Goal: Information Seeking & Learning: Learn about a topic

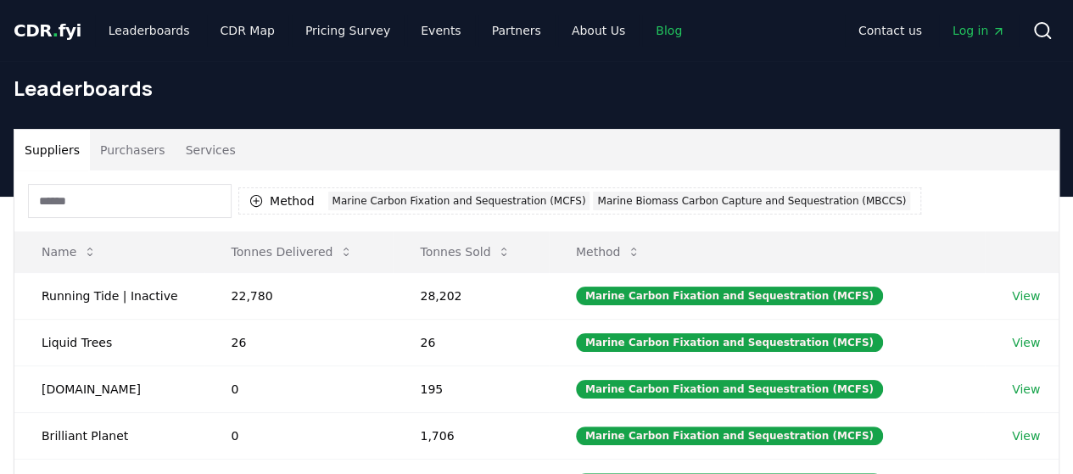
click at [642, 33] on link "Blog" at bounding box center [668, 30] width 53 height 31
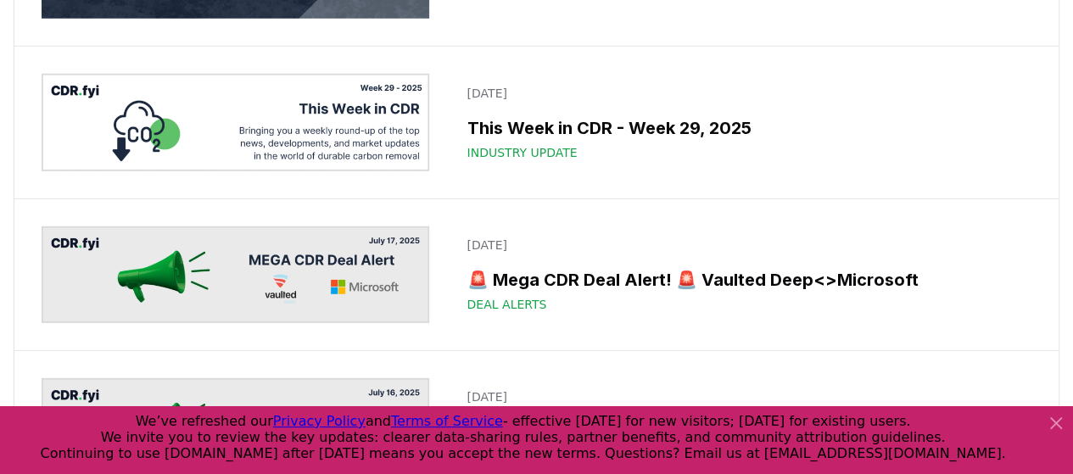
scroll to position [2108, 0]
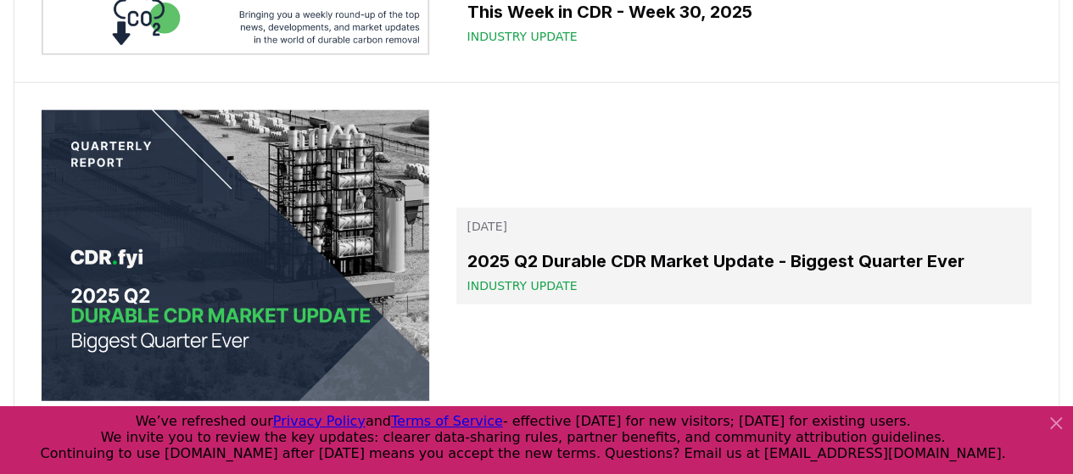
click at [722, 249] on h3 "2025 Q2 Durable CDR Market Update - Biggest Quarter Ever" at bounding box center [744, 261] width 555 height 25
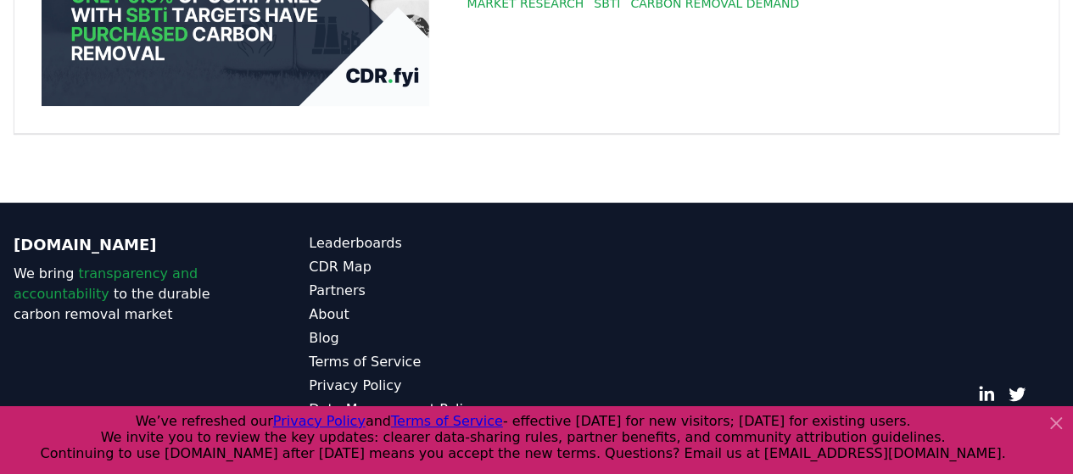
scroll to position [30316, 0]
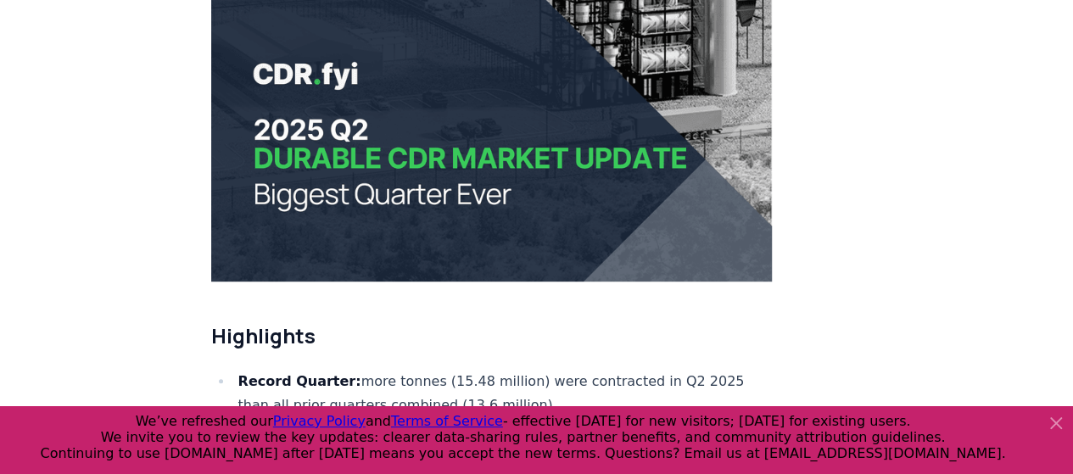
scroll to position [415, 0]
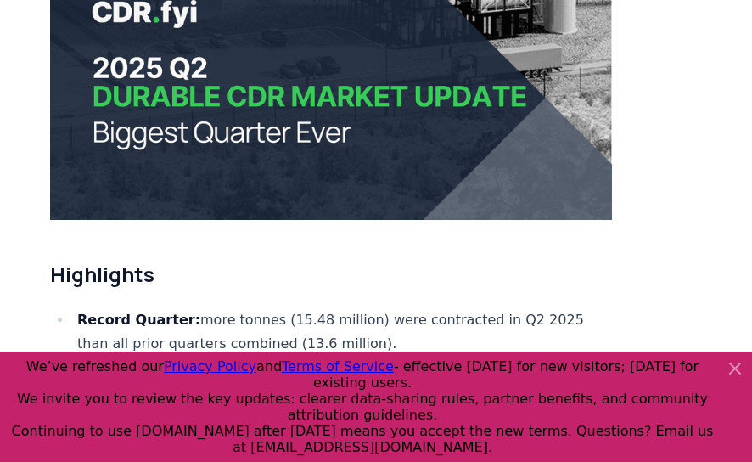
click at [731, 376] on icon at bounding box center [735, 368] width 20 height 20
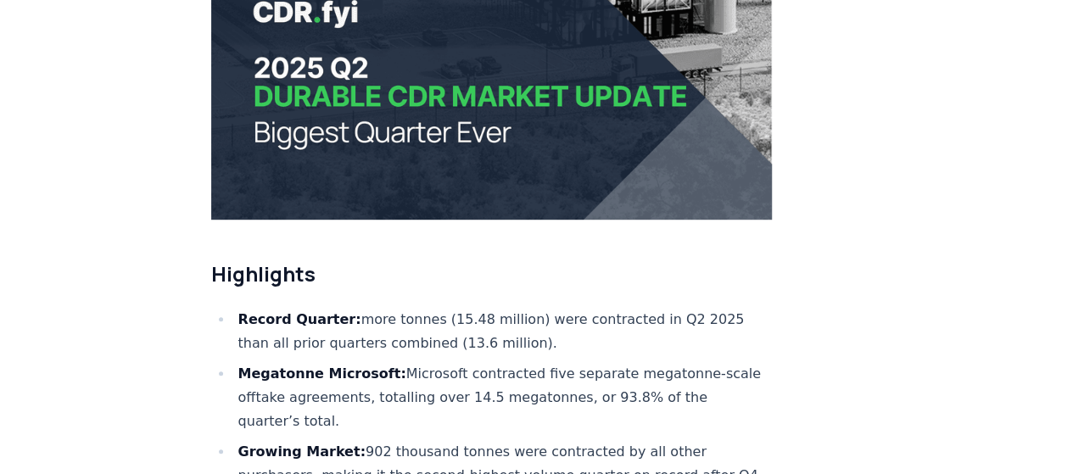
click at [579, 308] on li "Record Quarter: more tonnes (15.48 million) were contracted in Q2 2025 than all…" at bounding box center [503, 332] width 540 height 48
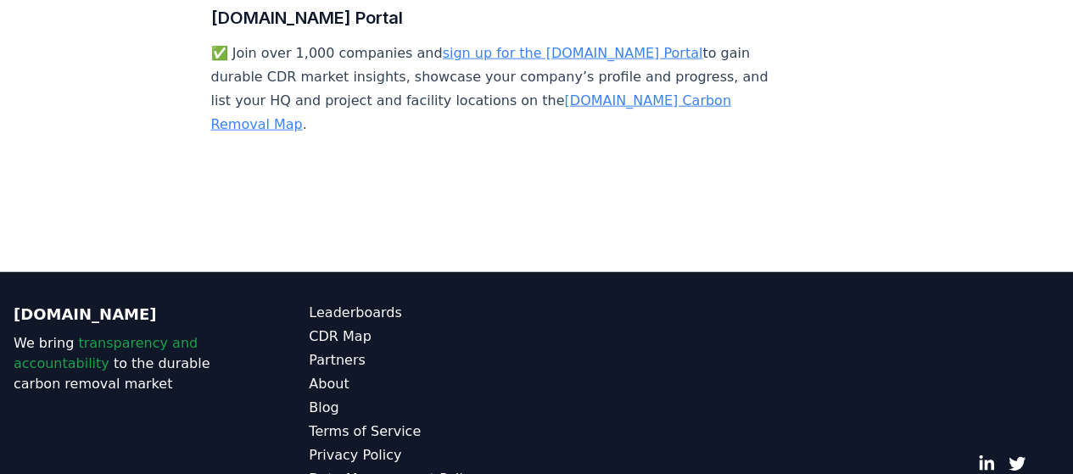
scroll to position [11634, 0]
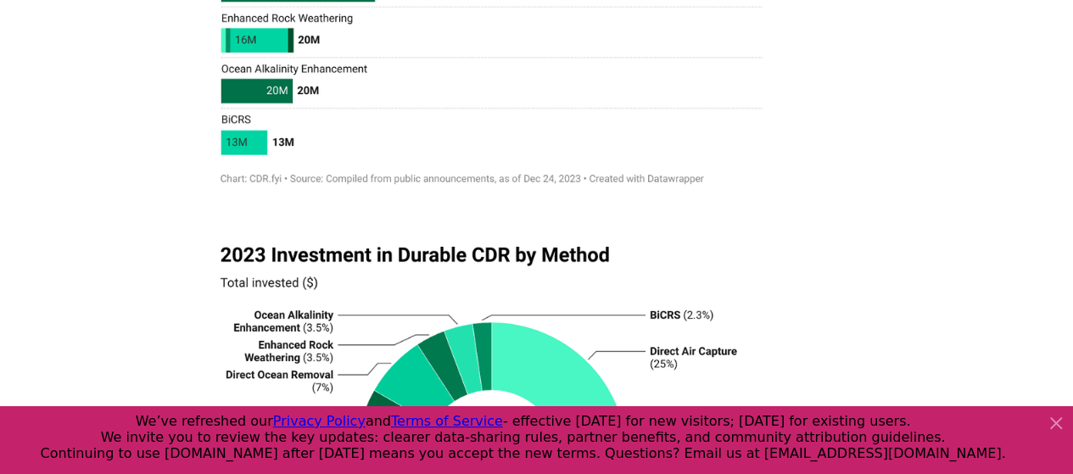
scroll to position [10714, 0]
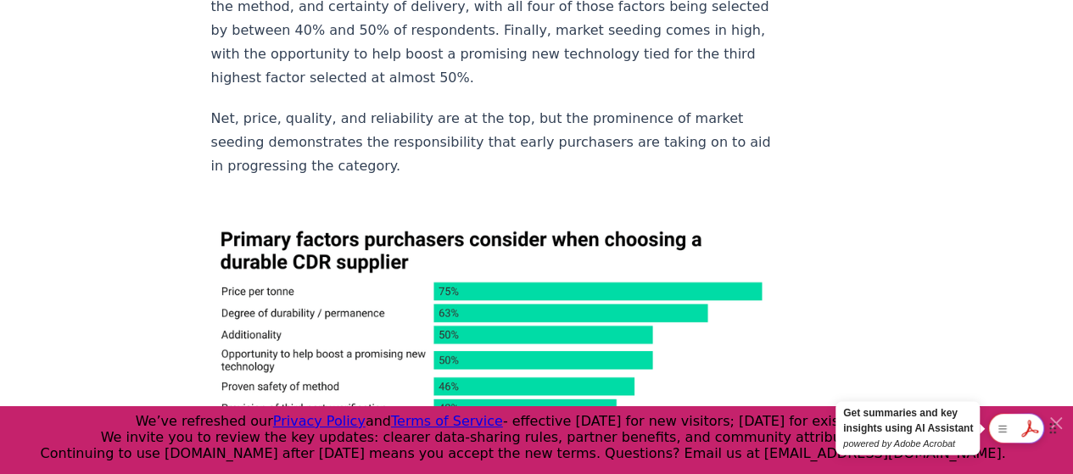
scroll to position [3737, 0]
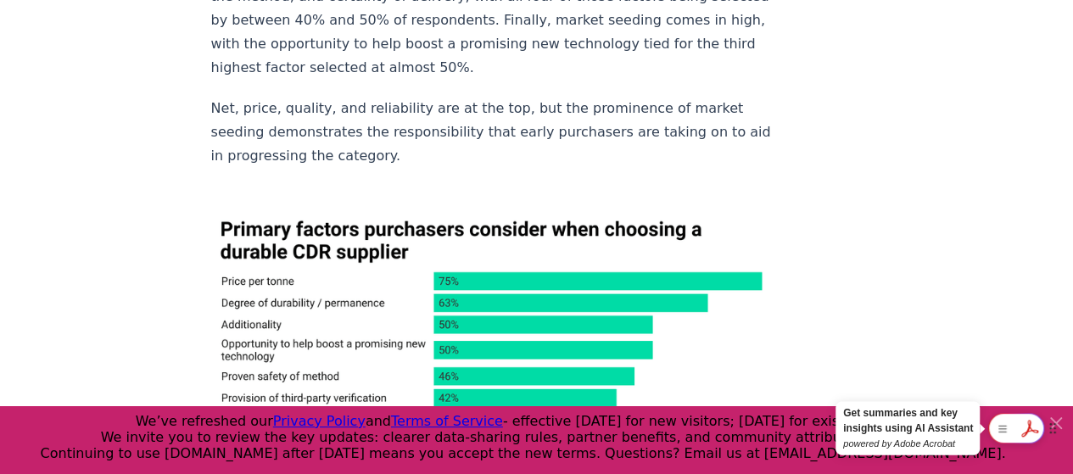
click at [1028, 425] on div at bounding box center [1016, 428] width 56 height 31
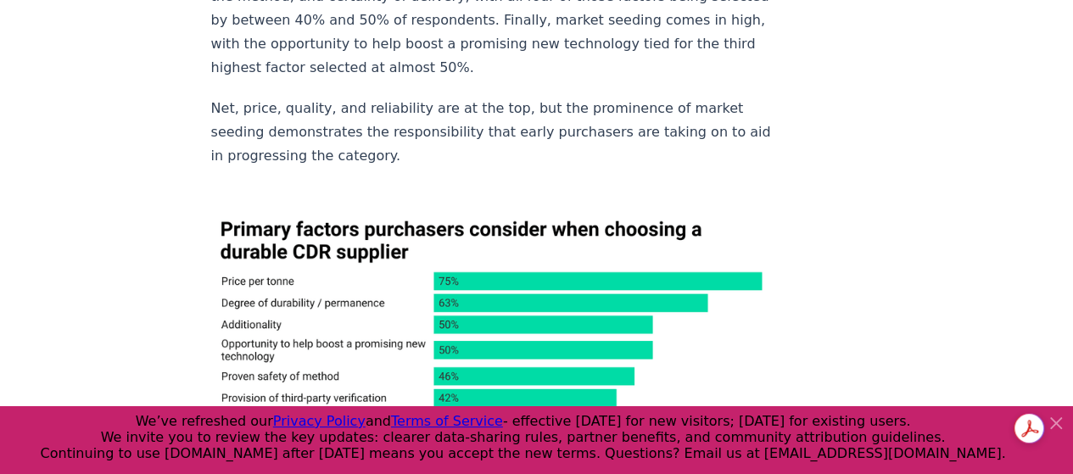
click at [1058, 420] on div "Get summaries and key insights using AI Assistant powered by Adobe Acrobat" at bounding box center [1043, 428] width 59 height 31
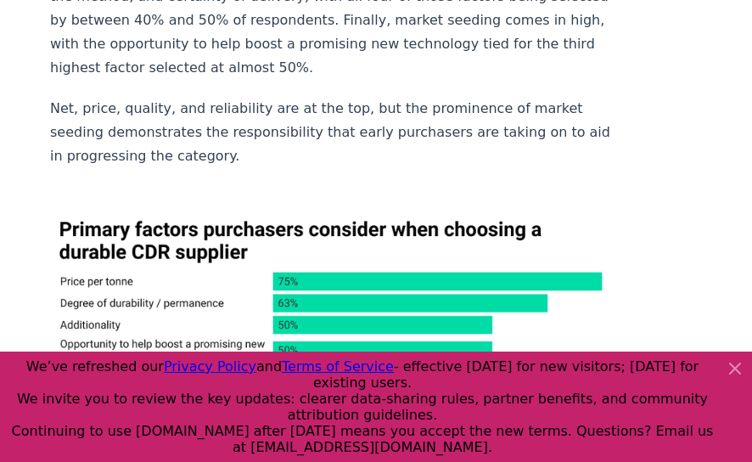
click at [735, 373] on icon at bounding box center [735, 368] width 10 height 10
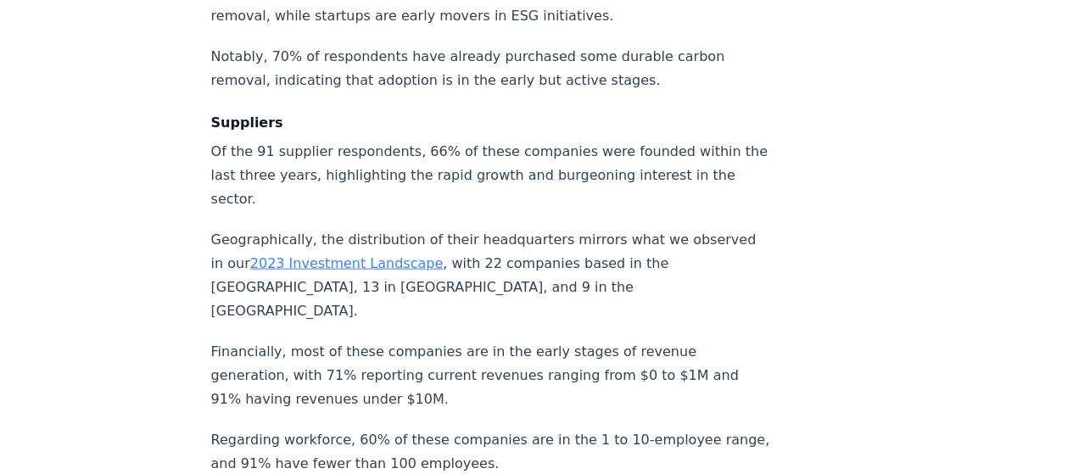
scroll to position [0, 0]
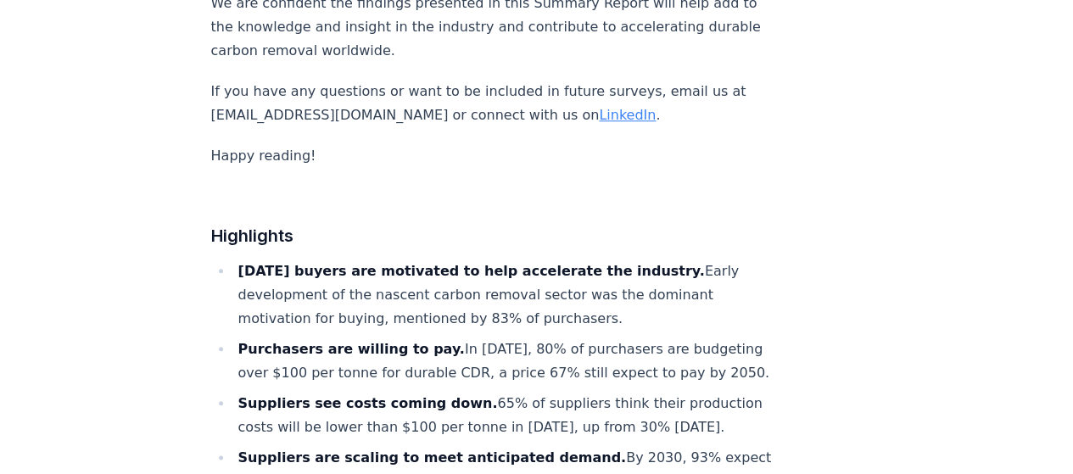
scroll to position [830, 0]
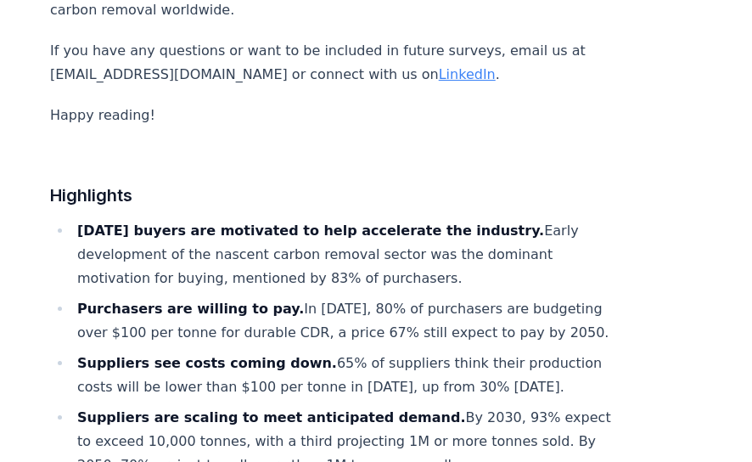
click at [530, 154] on h3 "Highlights" at bounding box center [331, 181] width 562 height 54
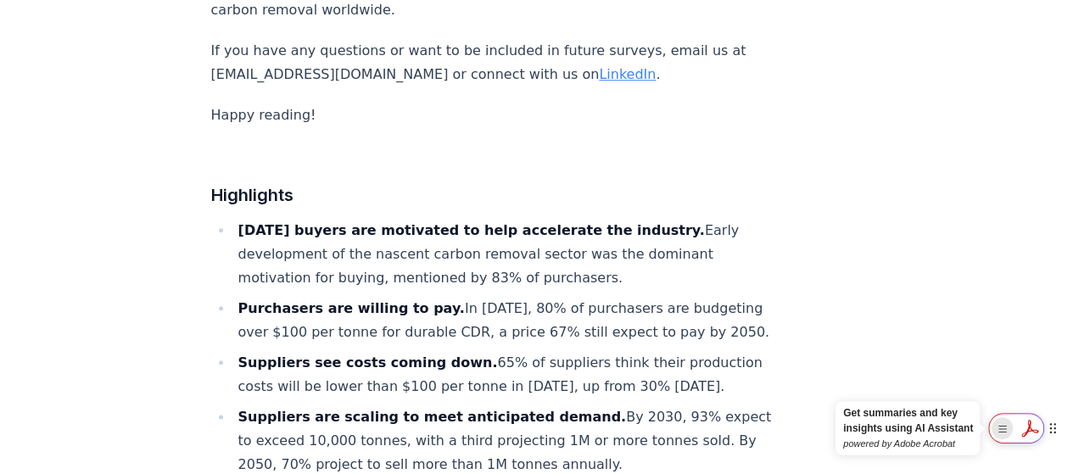
click at [1004, 434] on rect "Show Acrobat AI FAB View Settings" at bounding box center [1003, 429] width 12 height 12
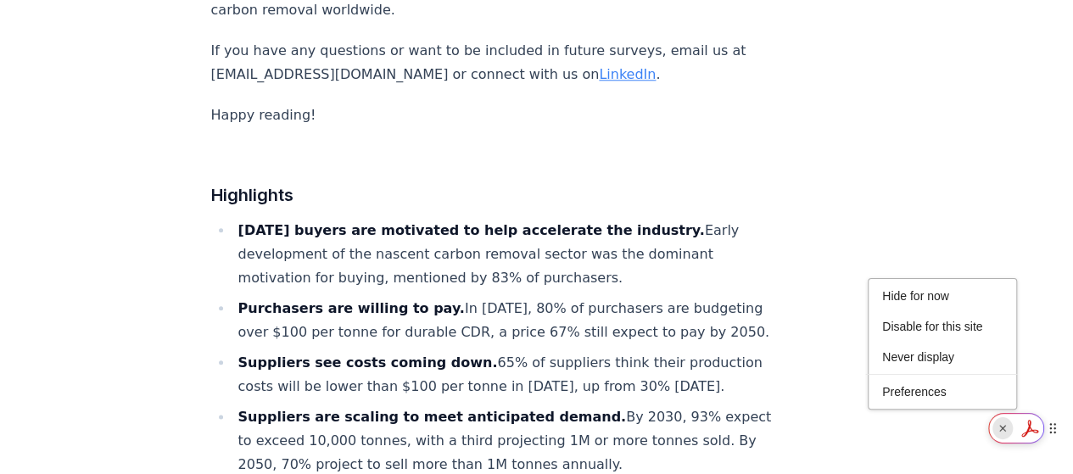
click at [1004, 434] on rect "Show Acrobat AI FAB View Settings" at bounding box center [1003, 429] width 12 height 12
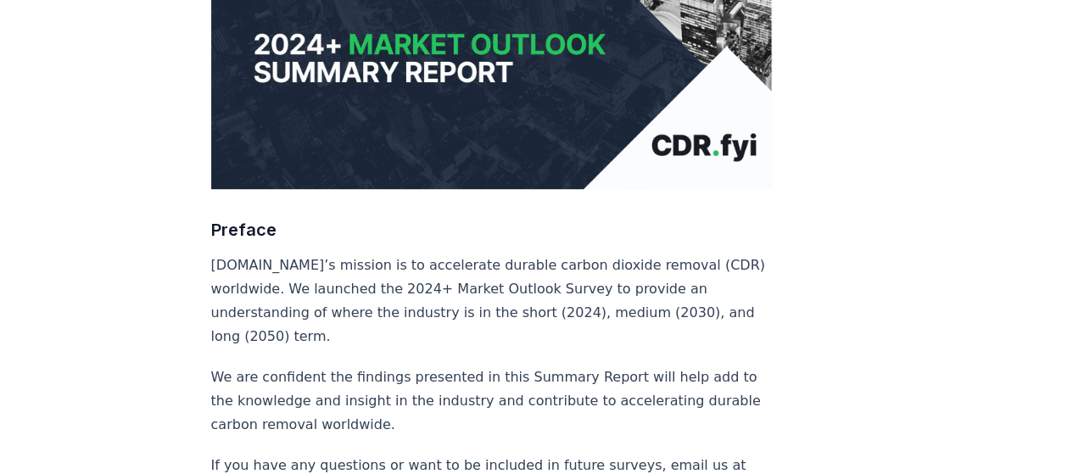
scroll to position [0, 0]
